Goal: Understand process/instructions

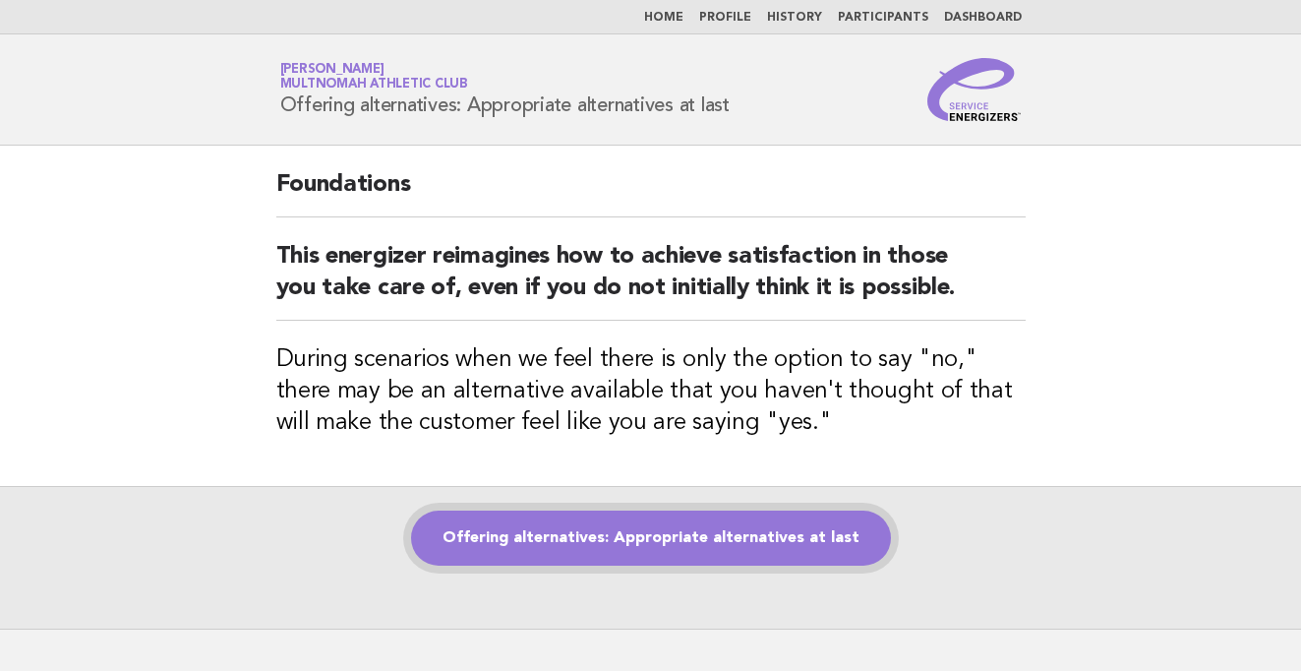
click at [659, 531] on link "Offering alternatives: Appropriate alternatives at last" at bounding box center [651, 537] width 480 height 55
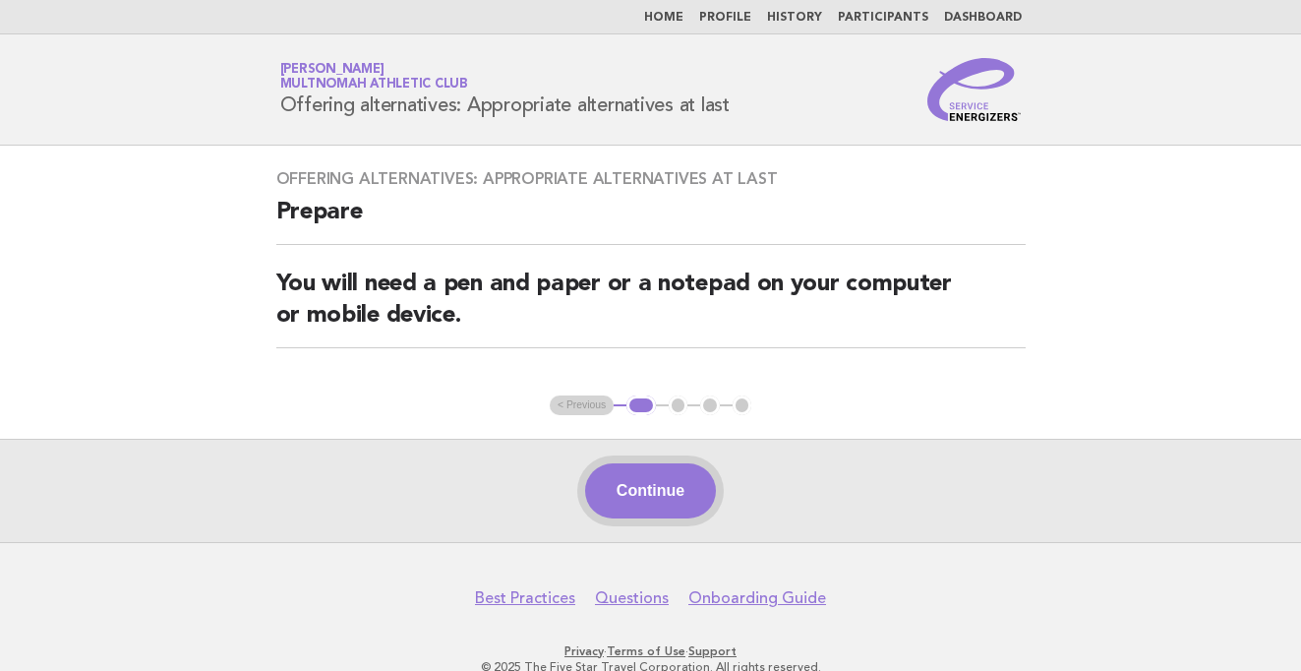
click at [660, 483] on button "Continue" at bounding box center [650, 490] width 131 height 55
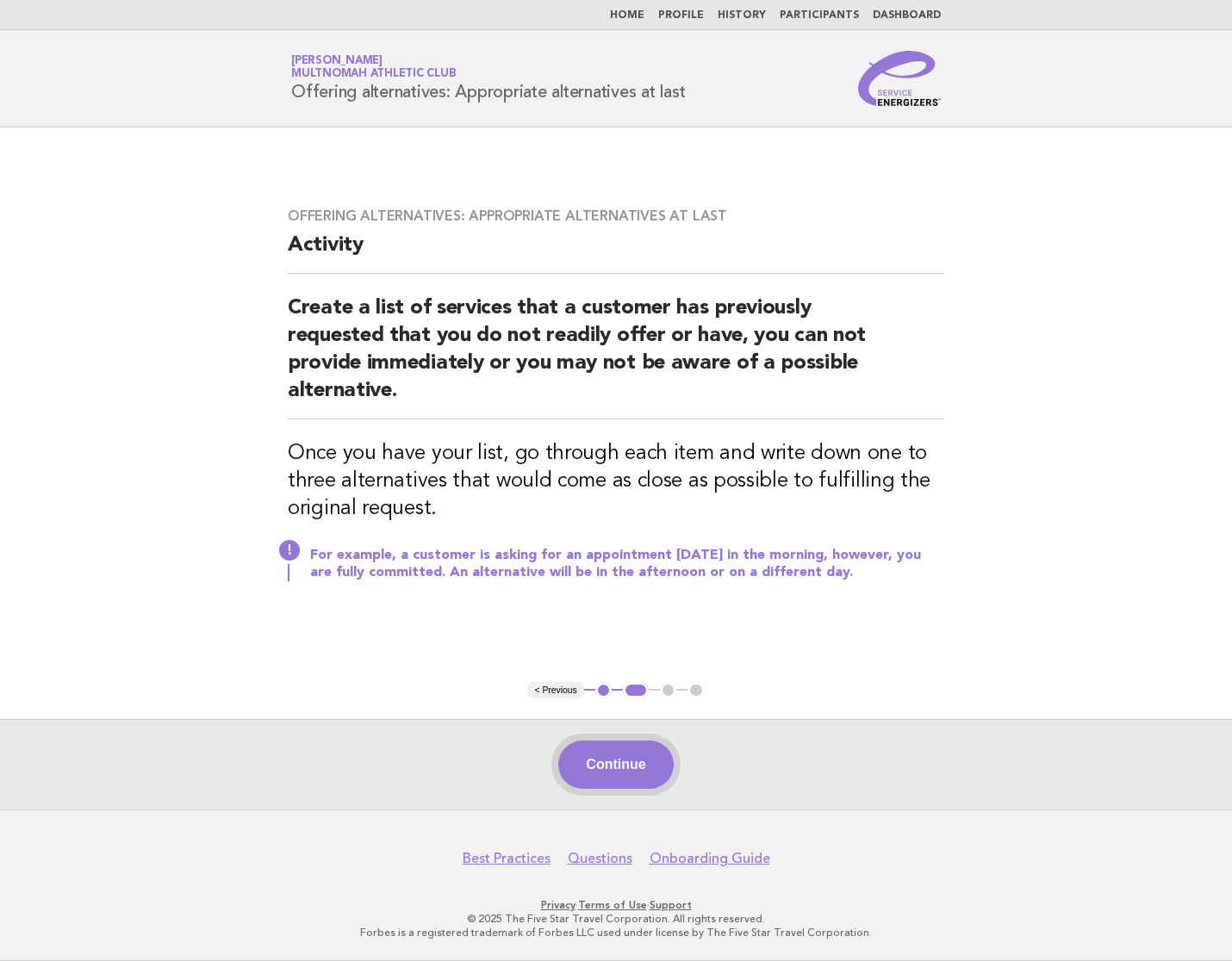
click at [637, 587] on button "Continue" at bounding box center [615, 765] width 115 height 48
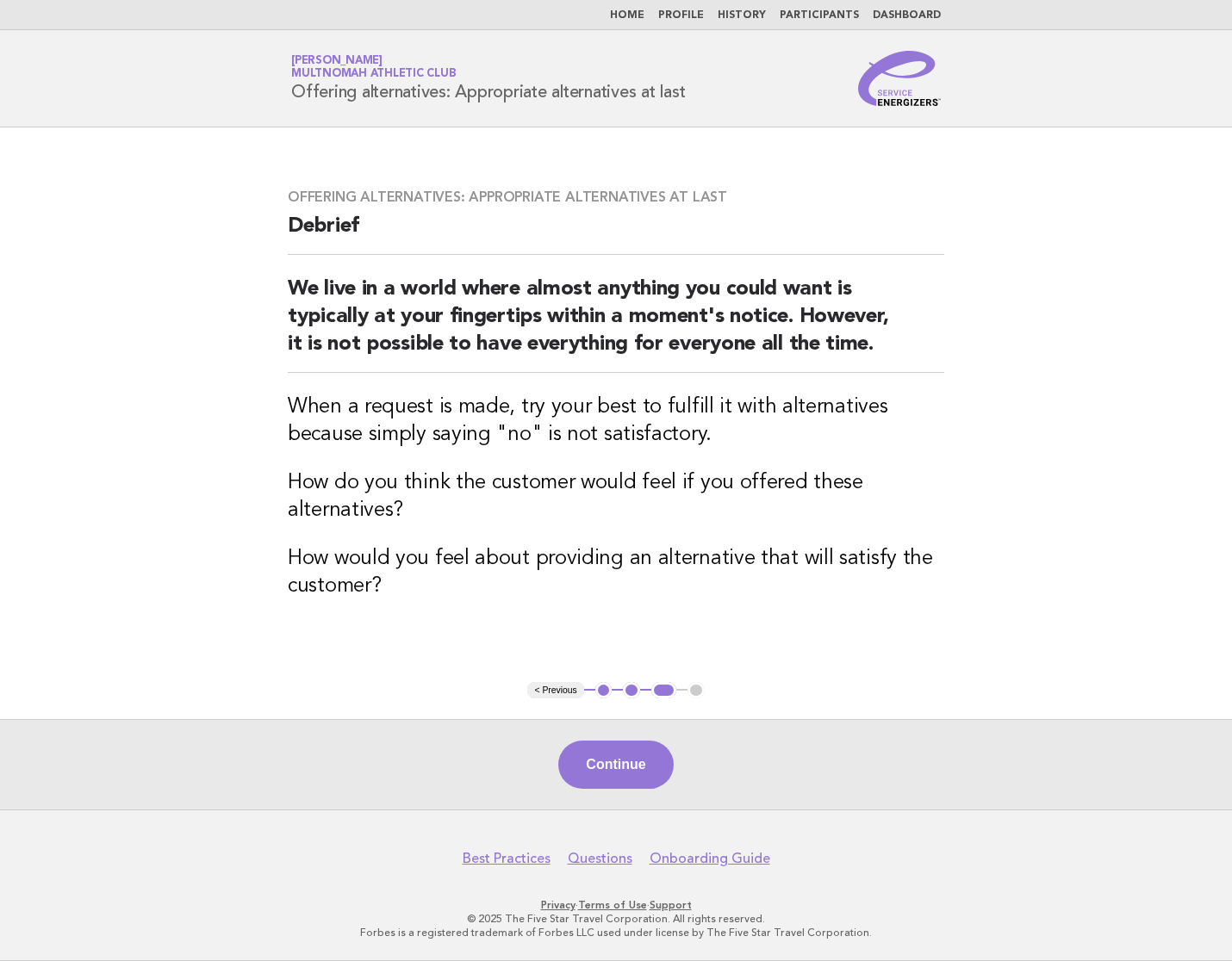
click at [619, 587] on button "Continue" at bounding box center [615, 765] width 115 height 48
